Goal: Communication & Community: Answer question/provide support

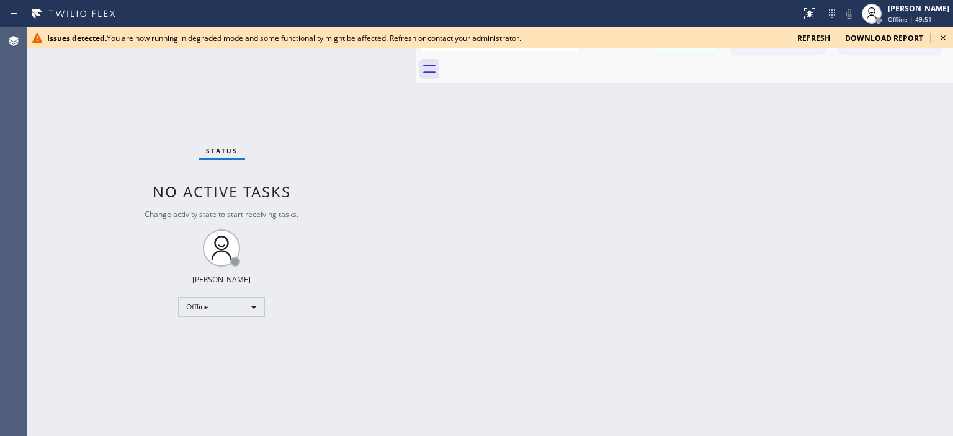
scroll to position [297, 0]
click at [942, 36] on icon at bounding box center [942, 37] width 15 height 15
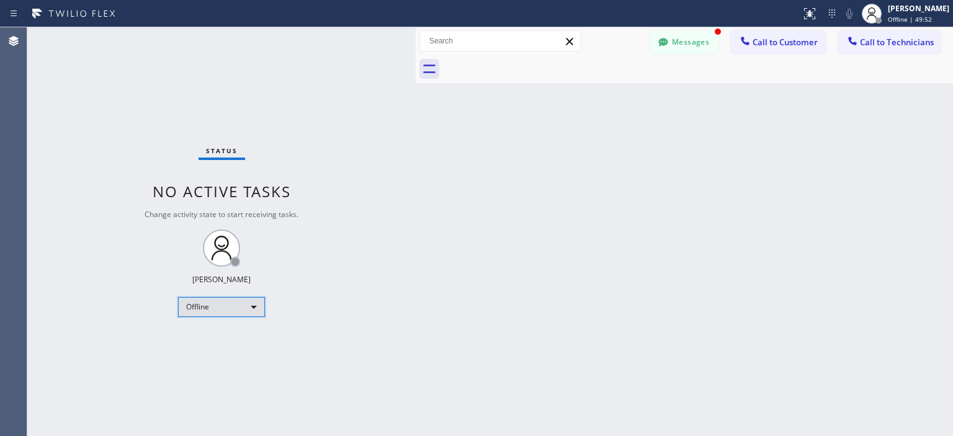
click at [228, 308] on div "Offline" at bounding box center [221, 307] width 87 height 20
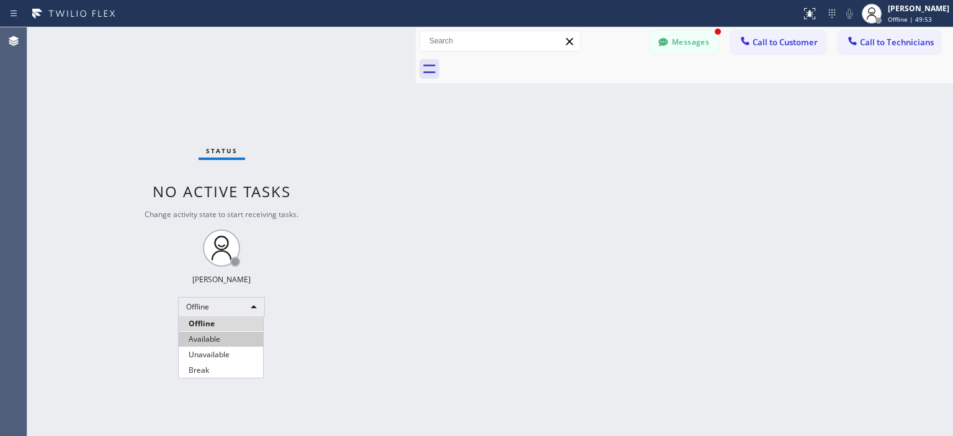
click at [207, 341] on li "Available" at bounding box center [221, 339] width 84 height 15
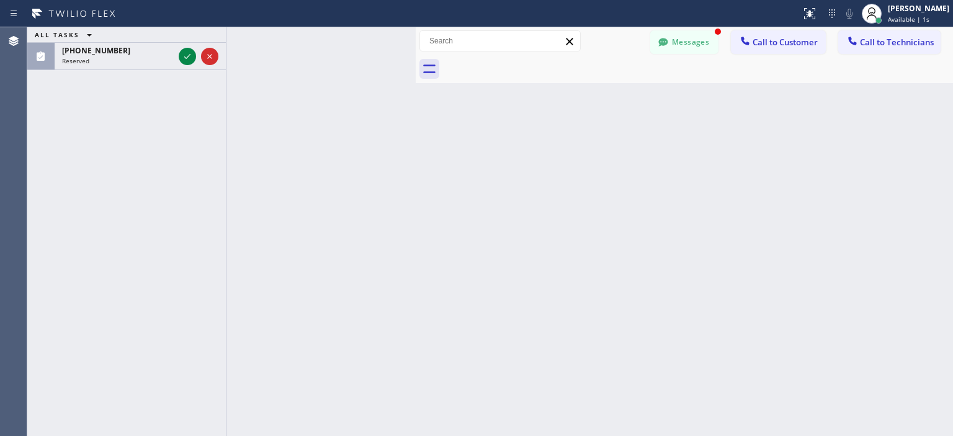
click at [47, 131] on div "ALL TASKS ALL TASKS ACTIVE TASKS TASKS IN WRAP UP [PHONE_NUMBER] Reserved" at bounding box center [126, 231] width 199 height 409
click at [144, 54] on div "[PHONE_NUMBER]" at bounding box center [118, 50] width 112 height 11
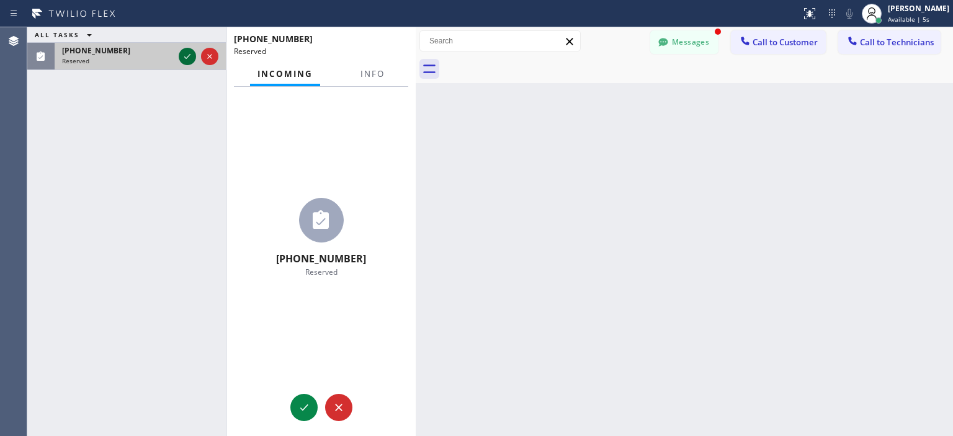
click at [188, 61] on icon at bounding box center [187, 56] width 15 height 15
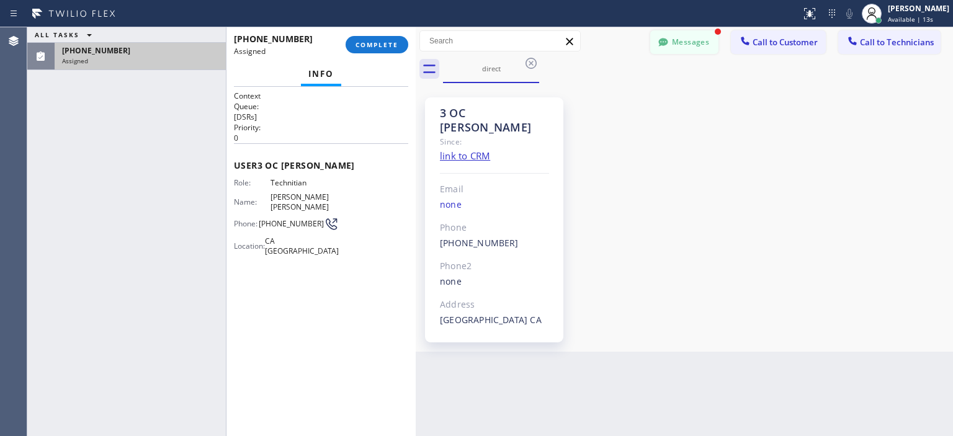
click at [675, 51] on button "Messages" at bounding box center [684, 42] width 68 height 24
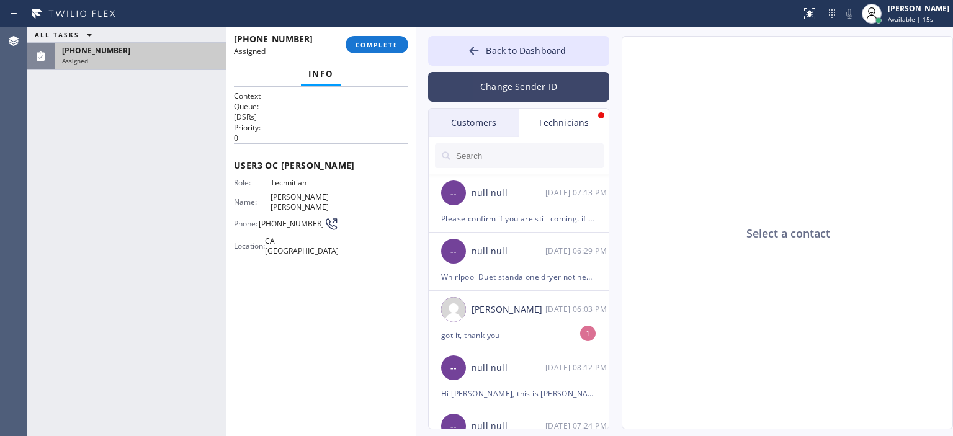
click at [509, 99] on button "Change Sender ID" at bounding box center [518, 87] width 181 height 30
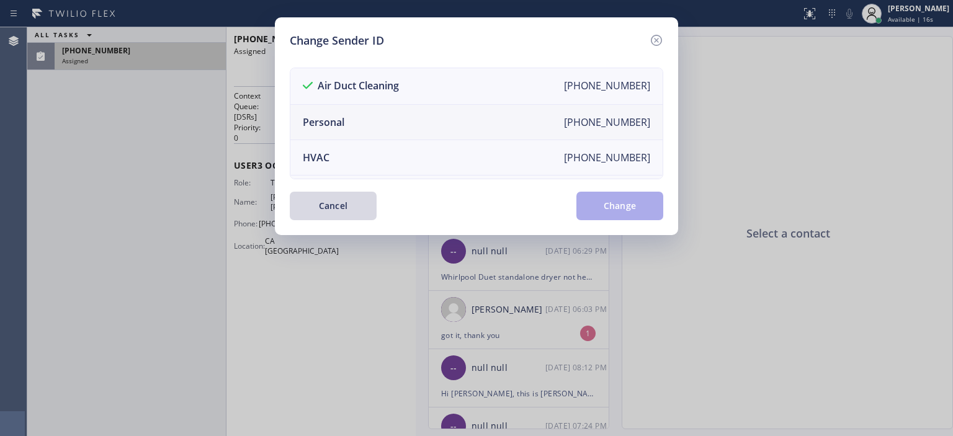
click at [426, 125] on li "Personal [PHONE_NUMBER]" at bounding box center [476, 122] width 372 height 35
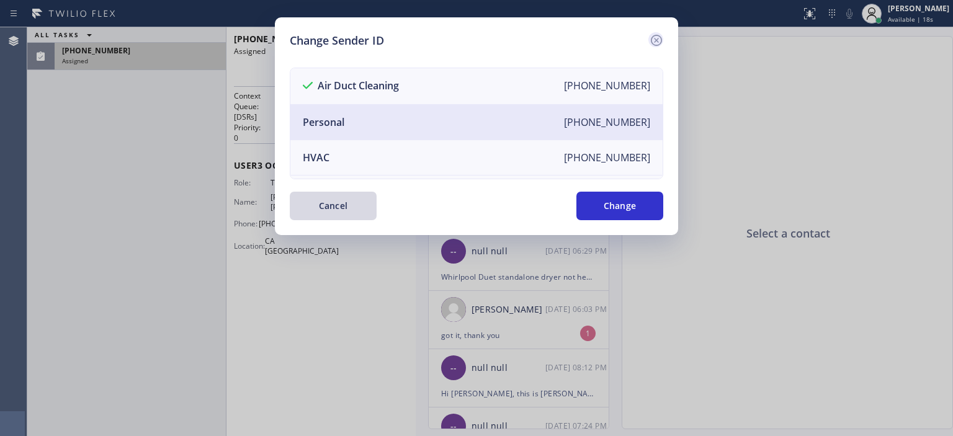
click at [659, 37] on icon at bounding box center [656, 40] width 15 height 15
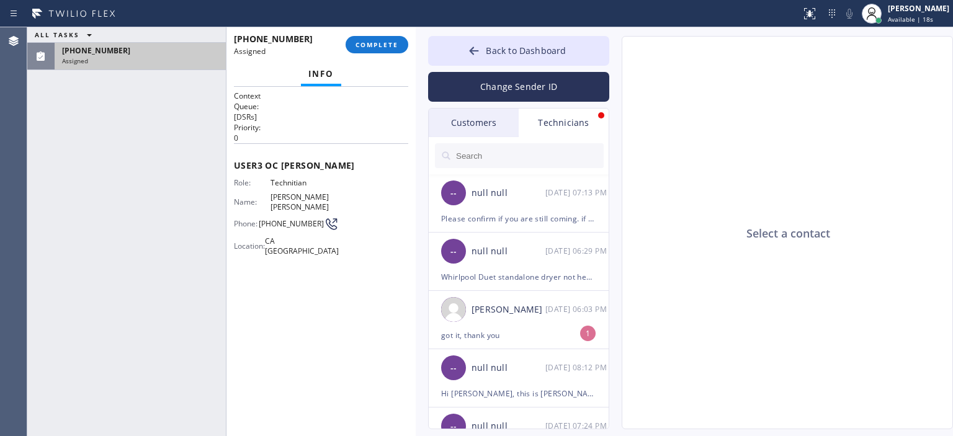
click at [494, 125] on div "Customers" at bounding box center [474, 123] width 90 height 29
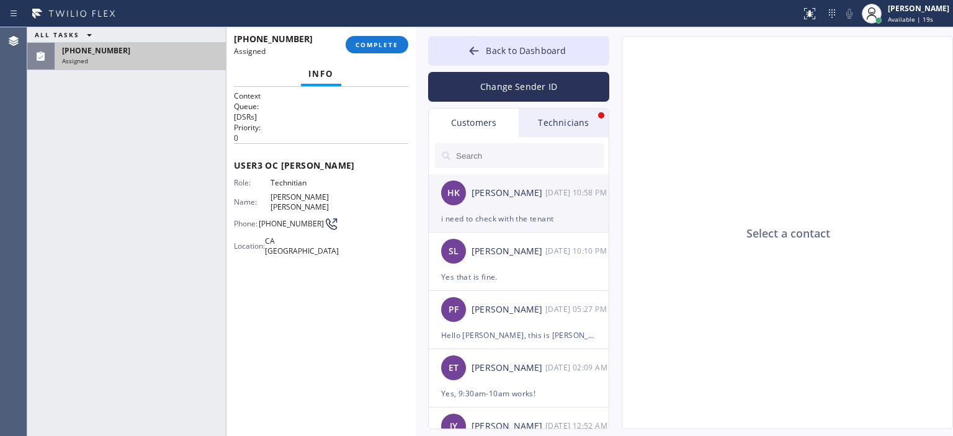
click at [553, 205] on div "HK [PERSON_NAME] [DATE] 10:58 PM" at bounding box center [519, 192] width 181 height 37
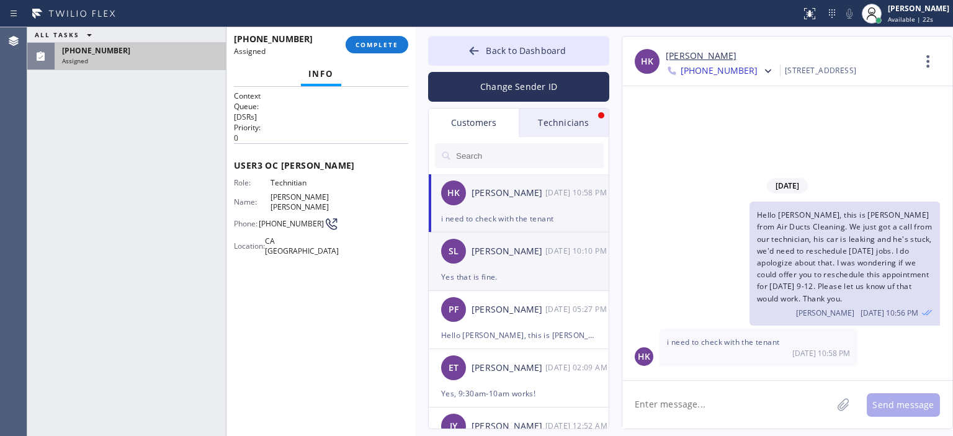
click at [520, 265] on div "SL [PERSON_NAME] [DATE] 10:10 PM" at bounding box center [519, 251] width 181 height 37
click at [528, 217] on div "i need to check with the tenant" at bounding box center [518, 219] width 155 height 14
click at [682, 398] on textarea at bounding box center [727, 405] width 210 height 48
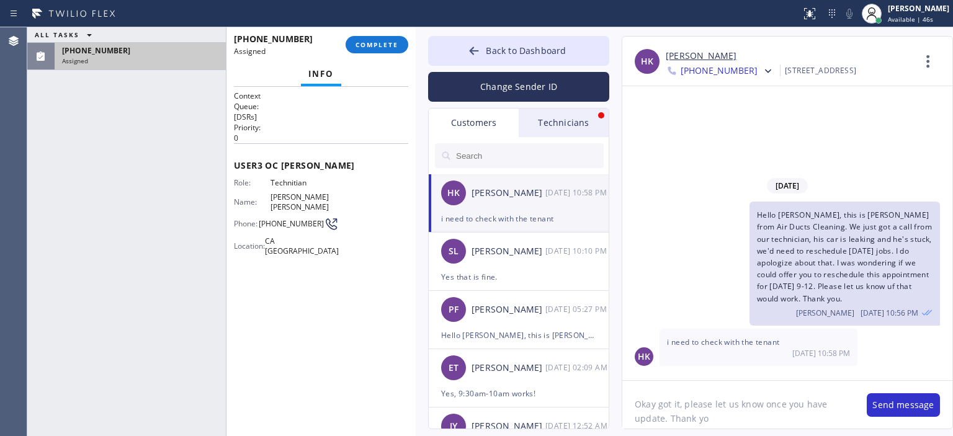
type textarea "Okay got it, please let us know once you have update. Thank you"
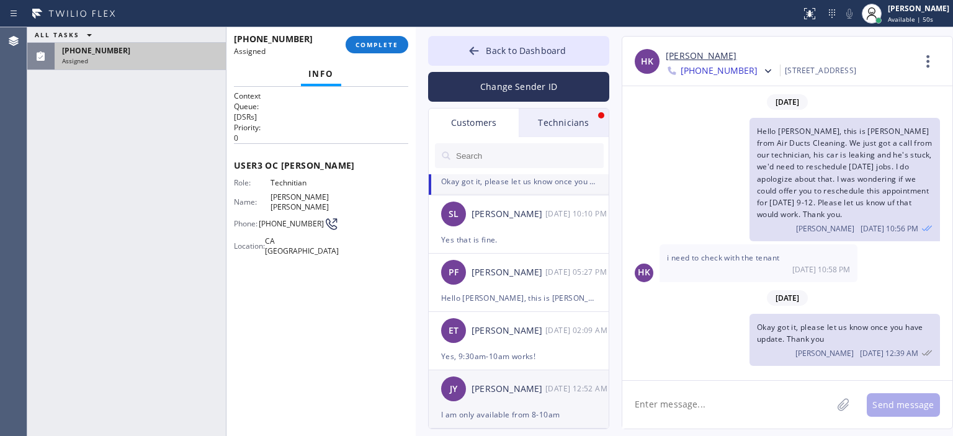
scroll to position [37, 0]
click at [524, 386] on div "[PERSON_NAME]" at bounding box center [508, 389] width 74 height 14
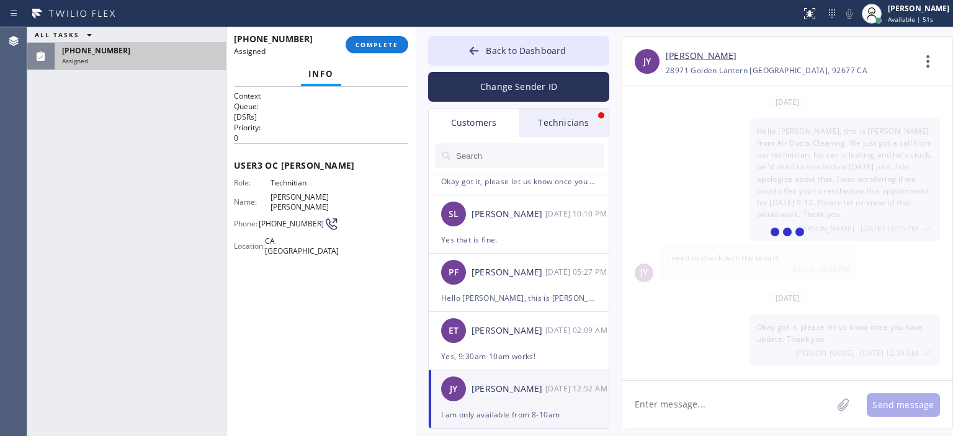
scroll to position [152, 0]
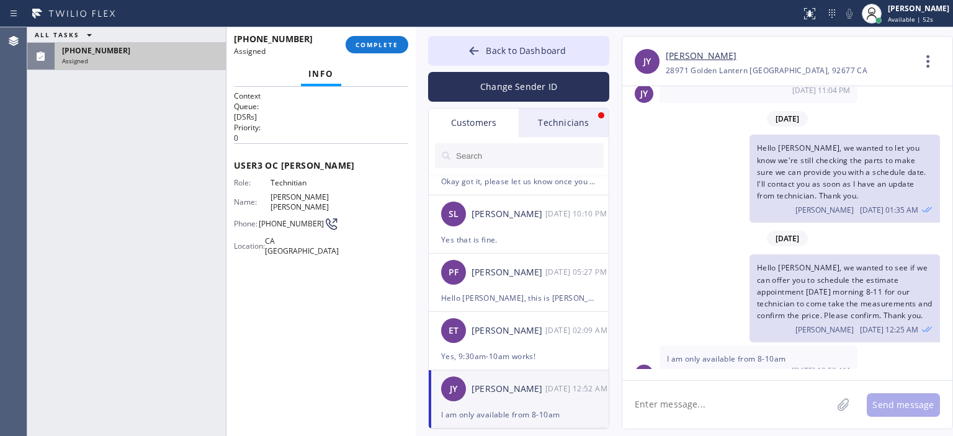
click at [682, 413] on textarea at bounding box center [727, 405] width 210 height 48
type textarea "Hello [PERSON_NAME], yes lets schedule it [DATE] 8-10."
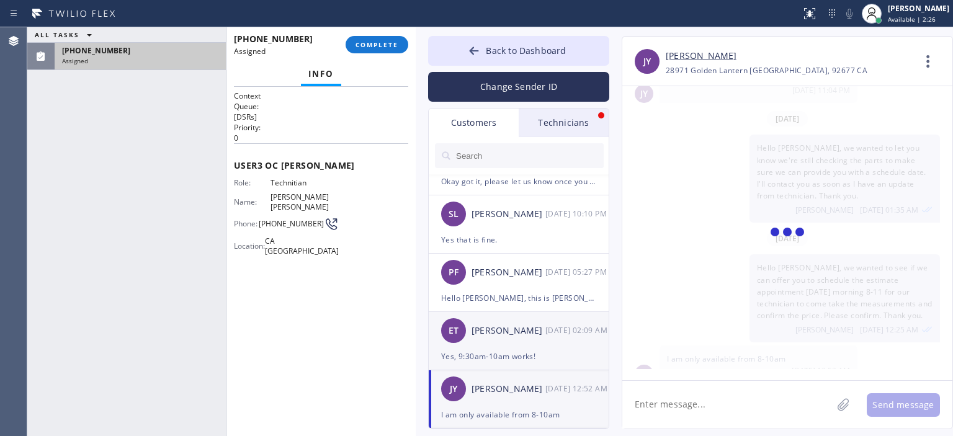
scroll to position [235, 0]
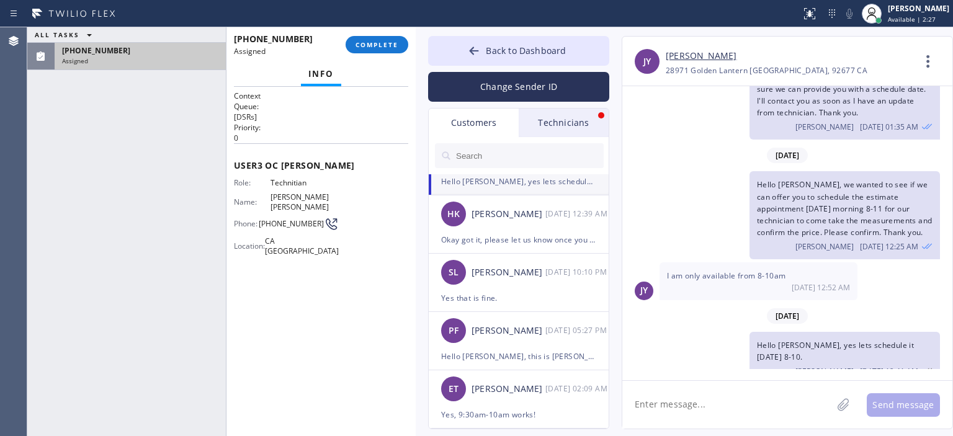
click at [677, 54] on link "[PERSON_NAME]" at bounding box center [701, 56] width 71 height 14
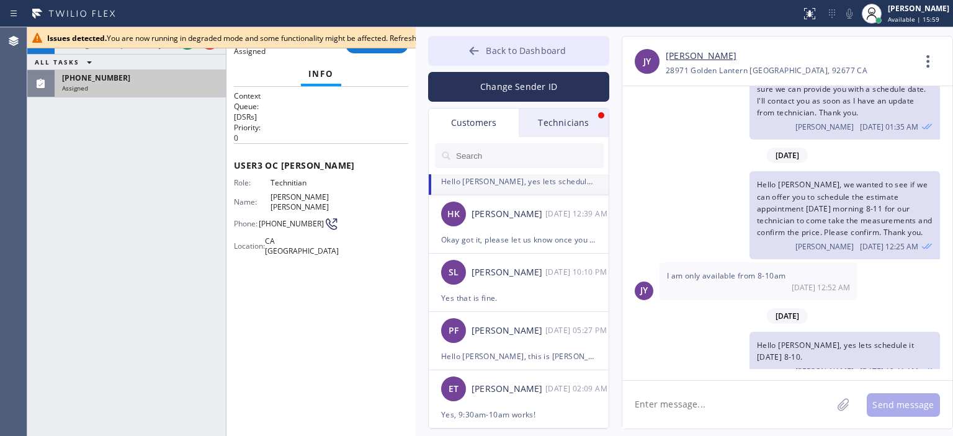
click at [457, 51] on button "Back to Dashboard" at bounding box center [518, 51] width 181 height 30
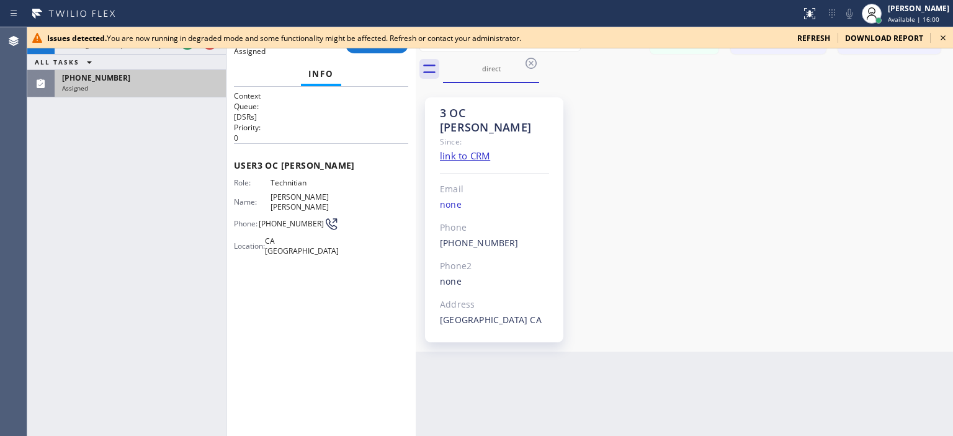
click at [942, 39] on icon at bounding box center [942, 37] width 15 height 15
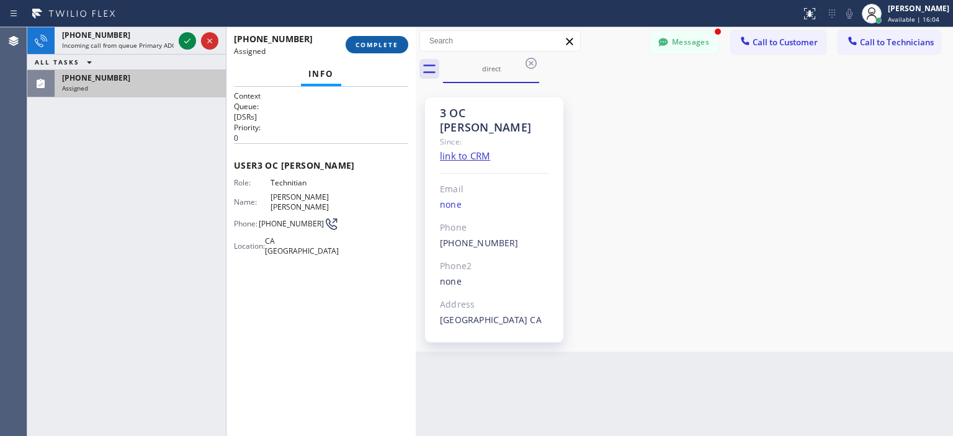
click at [385, 42] on span "COMPLETE" at bounding box center [376, 44] width 43 height 9
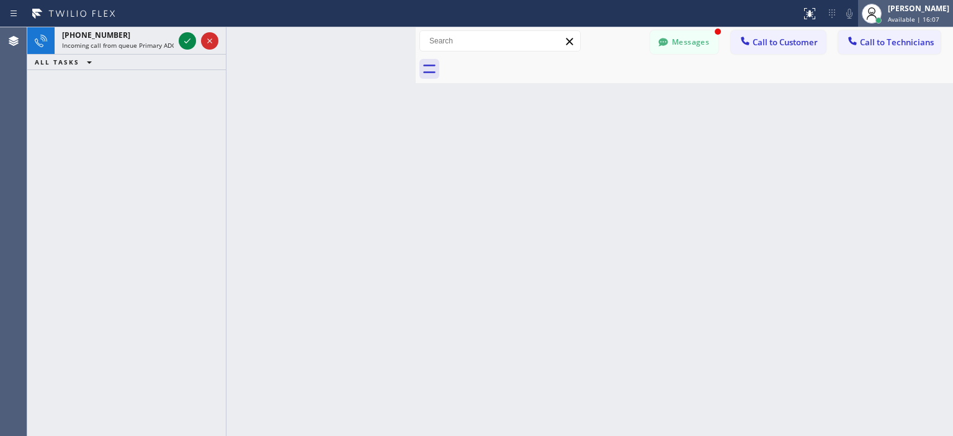
click at [891, 20] on span "Available | 16:07" at bounding box center [913, 19] width 51 height 9
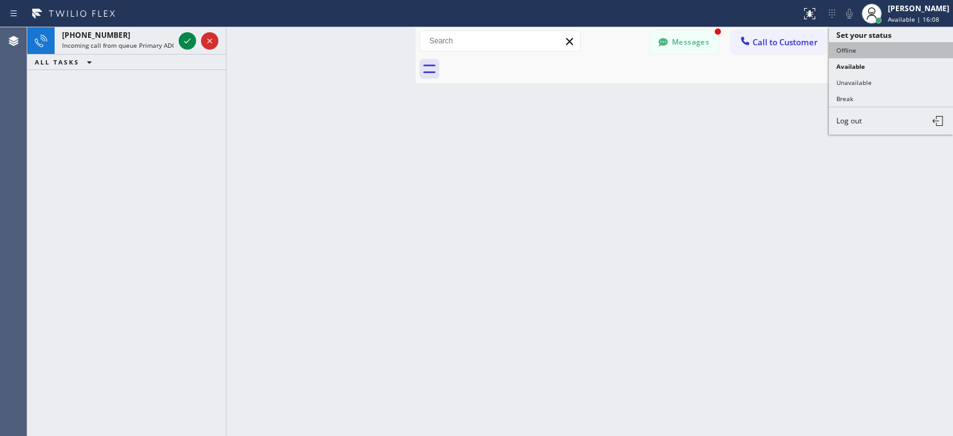
click at [873, 48] on button "Offline" at bounding box center [891, 50] width 124 height 16
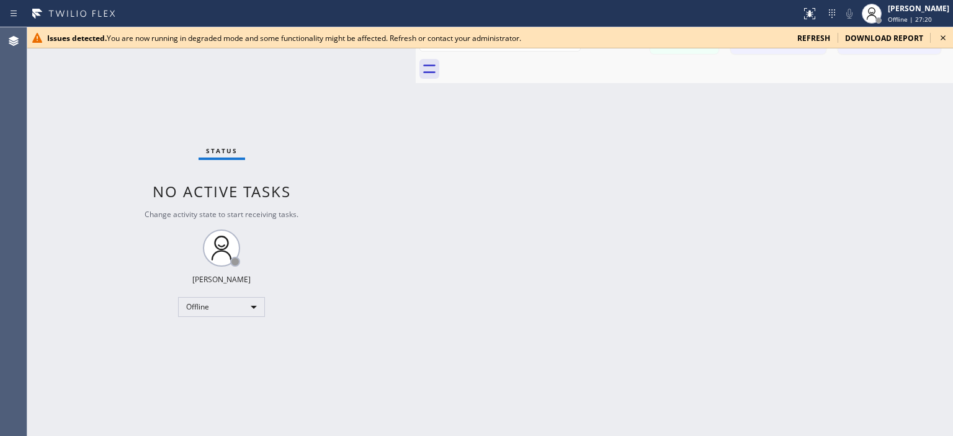
click at [942, 35] on icon at bounding box center [942, 37] width 15 height 15
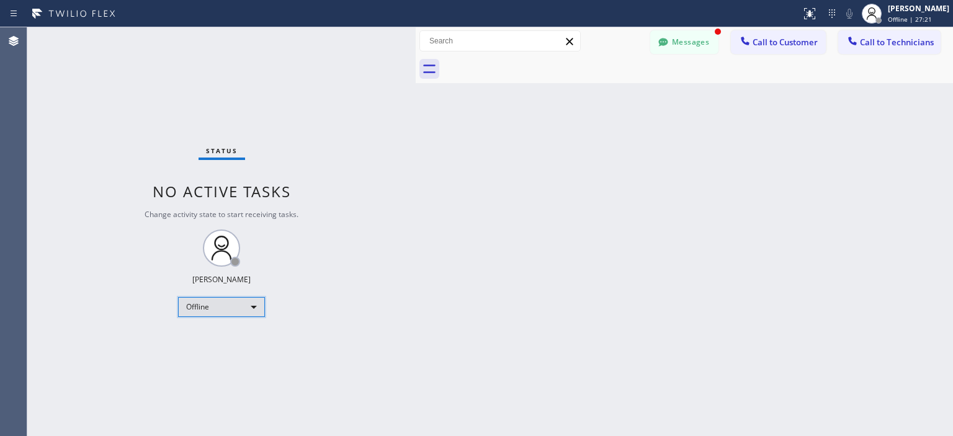
click at [226, 308] on div "Offline" at bounding box center [221, 307] width 87 height 20
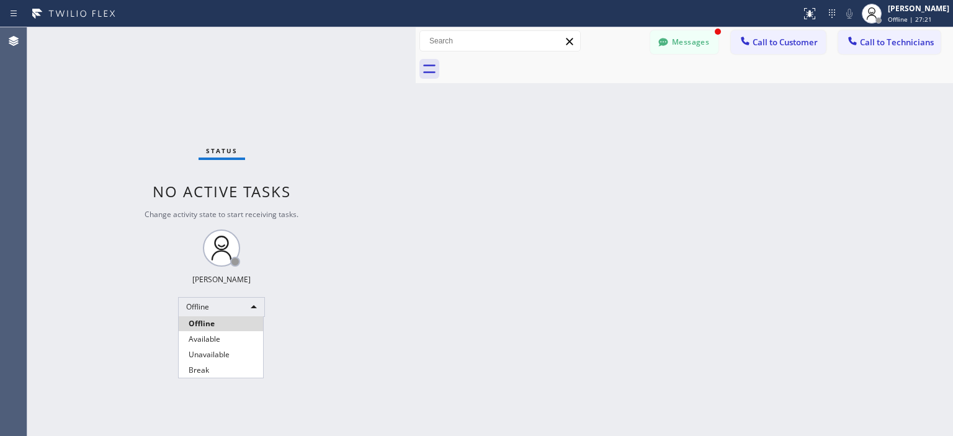
drag, startPoint x: 216, startPoint y: 342, endPoint x: 282, endPoint y: 293, distance: 82.4
click at [220, 340] on li "Available" at bounding box center [221, 339] width 84 height 15
click at [802, 50] on button "Call to Customer" at bounding box center [778, 42] width 95 height 24
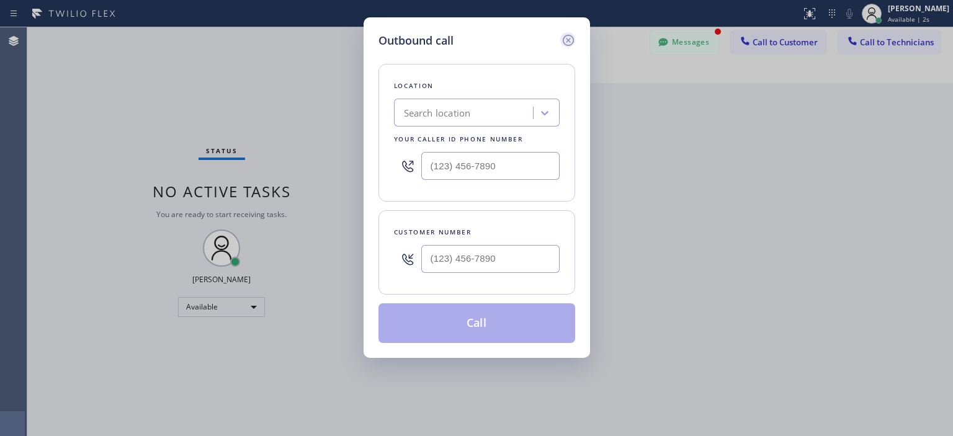
drag, startPoint x: 566, startPoint y: 42, endPoint x: 792, endPoint y: 39, distance: 226.4
click at [572, 40] on icon at bounding box center [568, 40] width 15 height 15
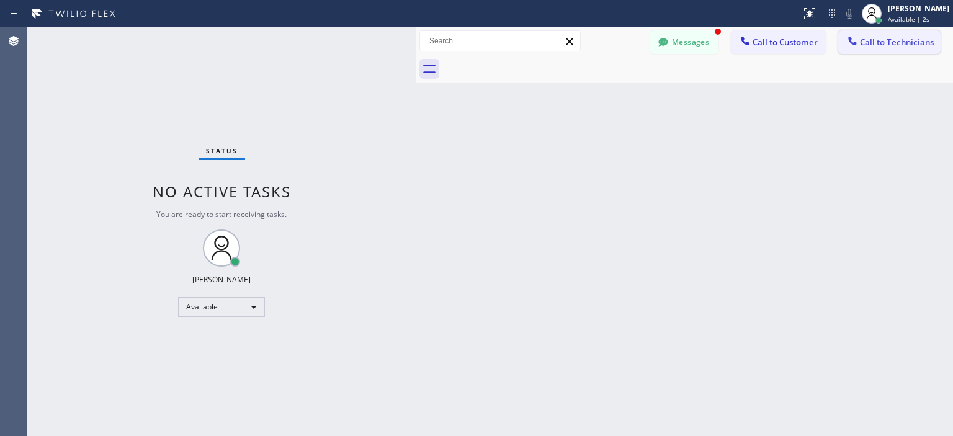
click at [881, 39] on span "Call to Technicians" at bounding box center [897, 42] width 74 height 11
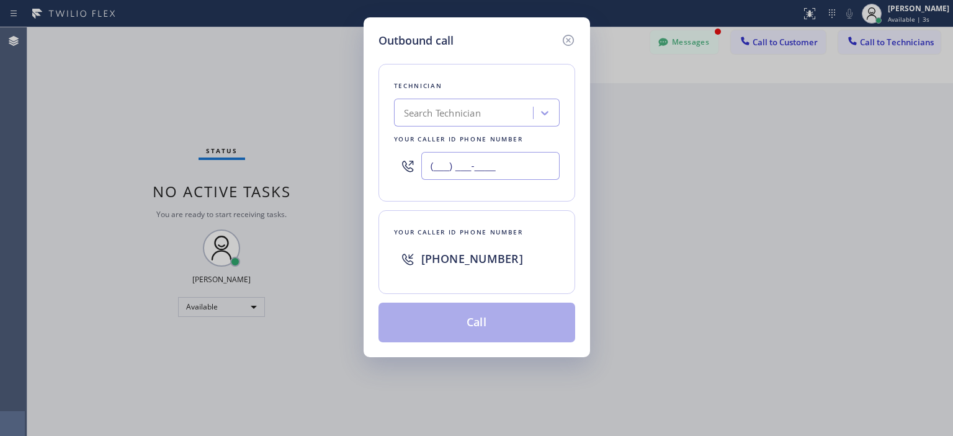
click at [483, 170] on input "(___) ___-____" at bounding box center [490, 166] width 138 height 28
paste input "896) 123-7622"
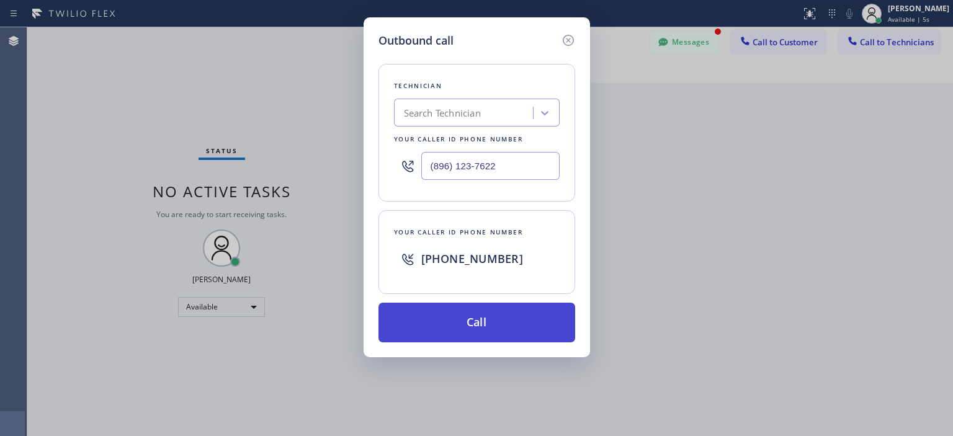
click at [521, 318] on button "Call" at bounding box center [476, 323] width 197 height 40
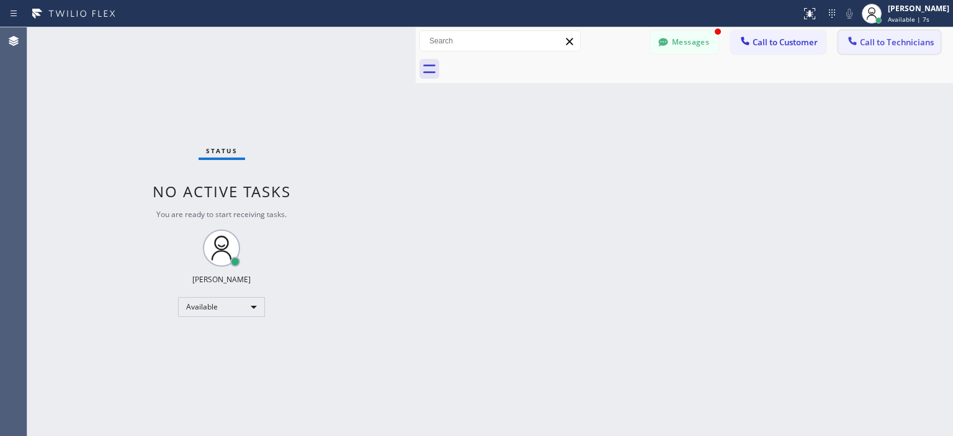
click at [886, 42] on span "Call to Technicians" at bounding box center [897, 42] width 74 height 11
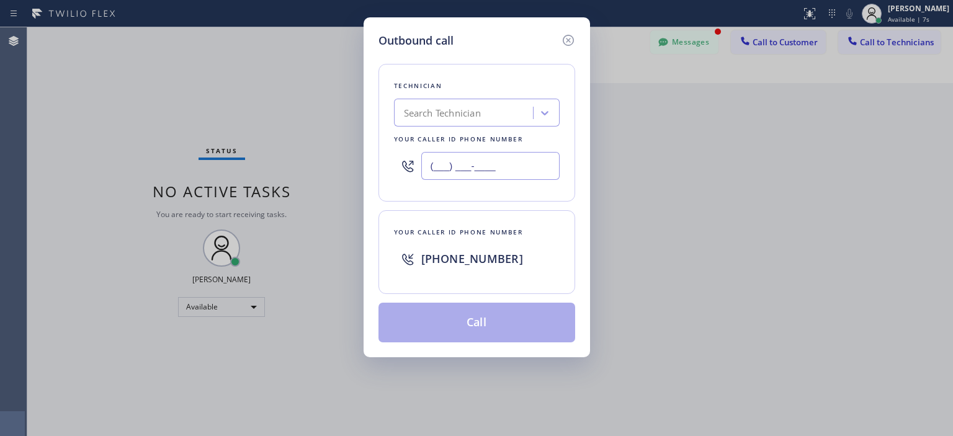
click at [485, 174] on input "(___) ___-____" at bounding box center [490, 166] width 138 height 28
paste input "896) 123-7622"
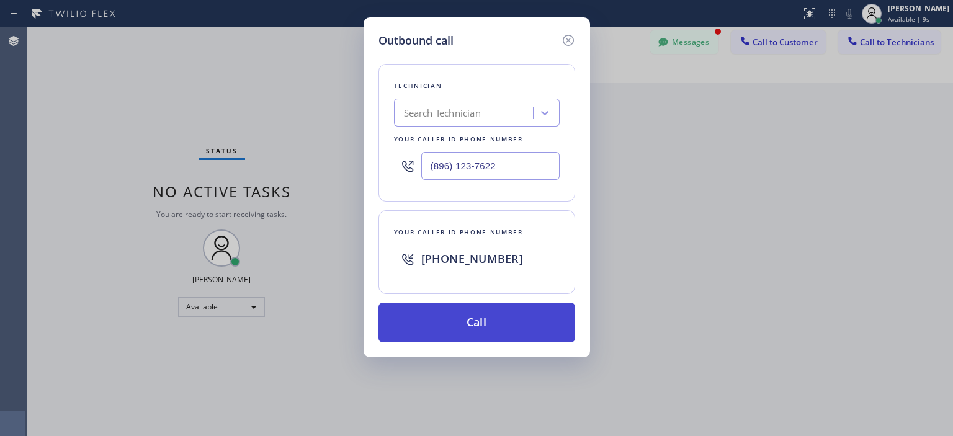
type input "(896) 123-7622"
click at [500, 320] on button "Call" at bounding box center [476, 323] width 197 height 40
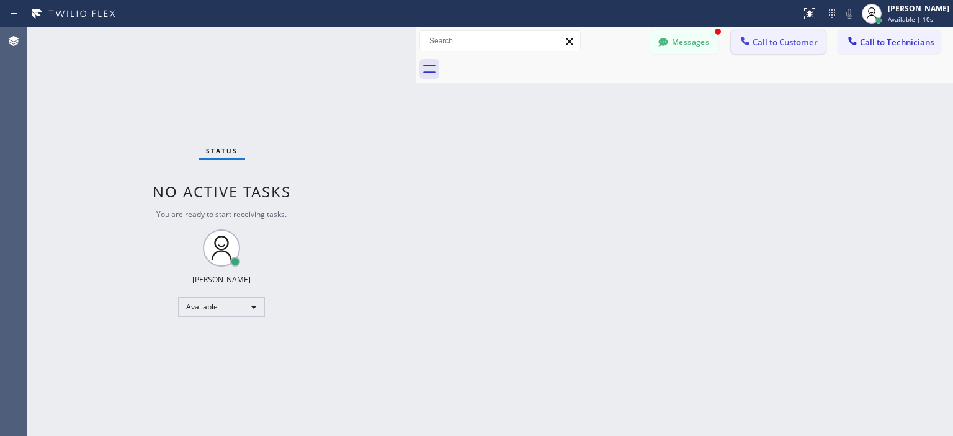
click at [796, 52] on button "Call to Customer" at bounding box center [778, 42] width 95 height 24
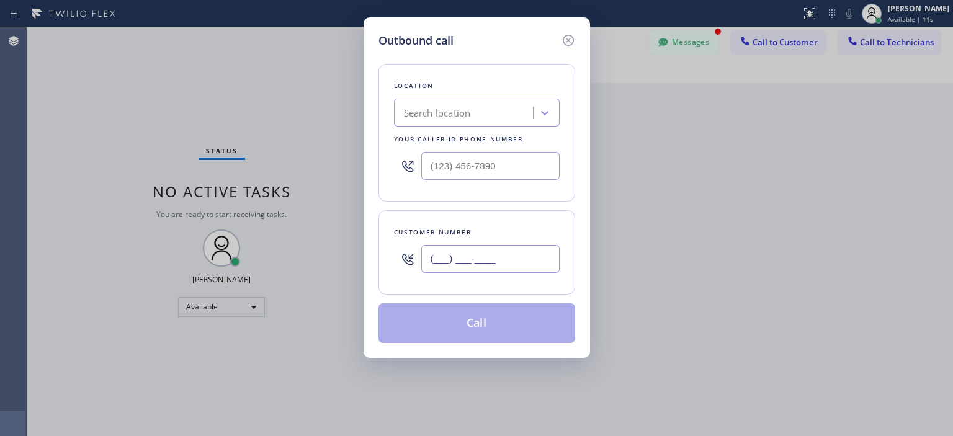
click at [478, 260] on input "(___) ___-____" at bounding box center [490, 259] width 138 height 28
paste input "896) 123-7622"
type input "(896) 123-7622"
click at [452, 116] on div "Search location" at bounding box center [437, 113] width 67 height 14
type input "5 star air"
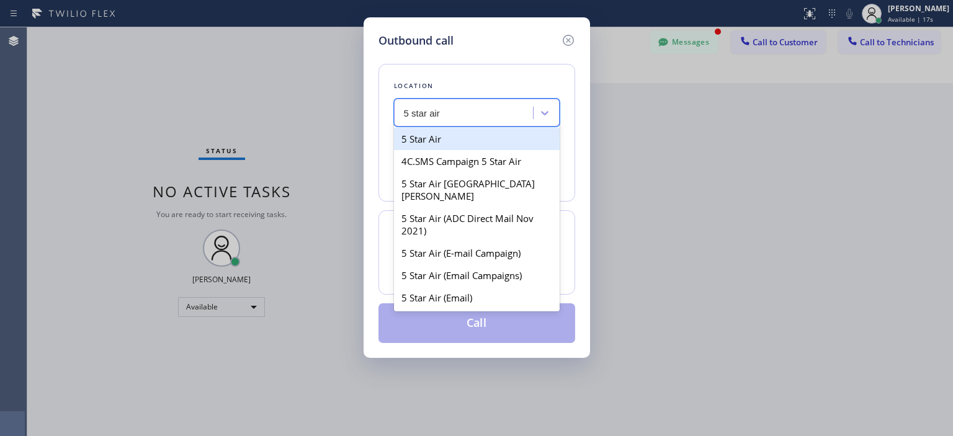
click at [453, 136] on div "5 Star Air" at bounding box center [477, 139] width 166 height 22
type input "[PHONE_NUMBER]"
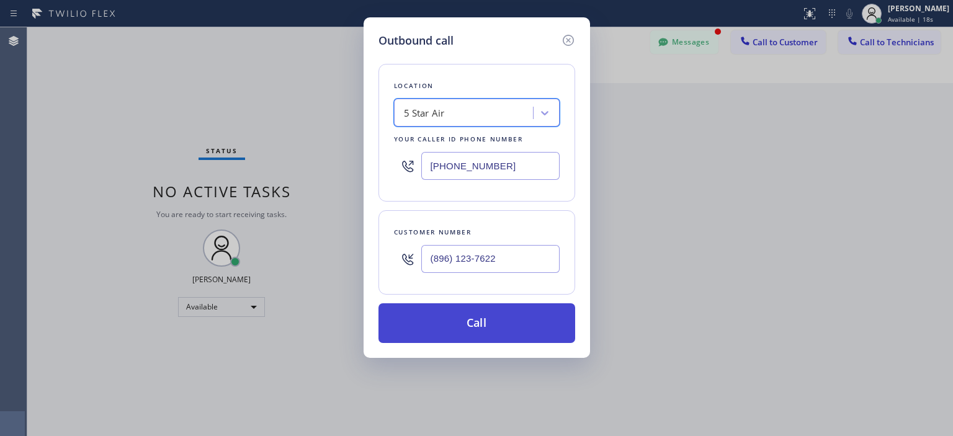
click at [506, 314] on button "Call" at bounding box center [476, 323] width 197 height 40
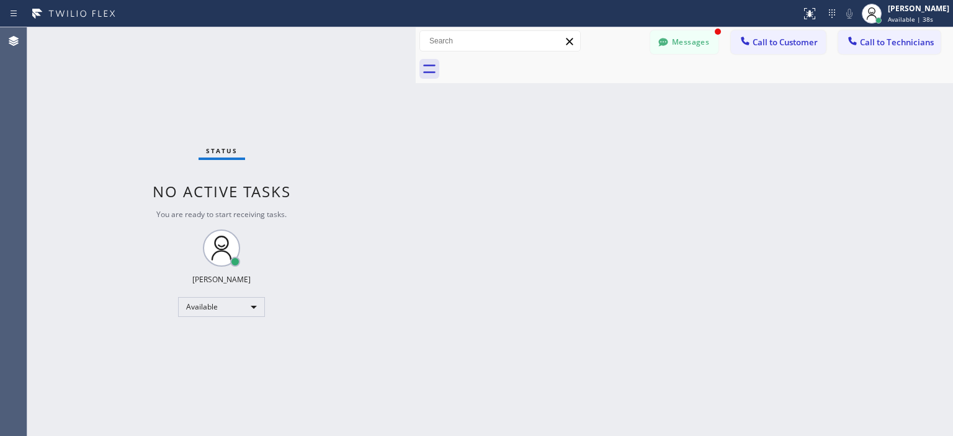
click at [911, 210] on div "Back to Dashboard Change Sender ID Customers Technicians [PERSON_NAME] [DATE] 1…" at bounding box center [684, 231] width 537 height 409
